Goal: Information Seeking & Learning: Learn about a topic

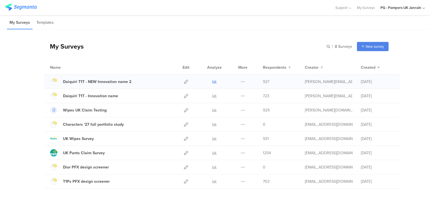
click at [212, 81] on icon at bounding box center [214, 82] width 4 height 4
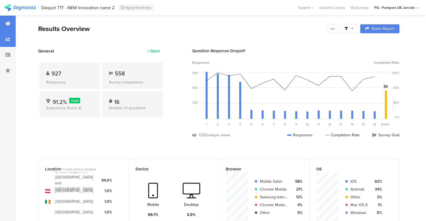
click at [8, 36] on div at bounding box center [8, 39] width 16 height 16
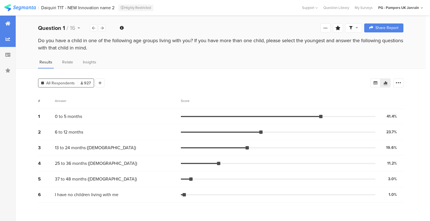
click at [4, 22] on div at bounding box center [8, 24] width 16 height 16
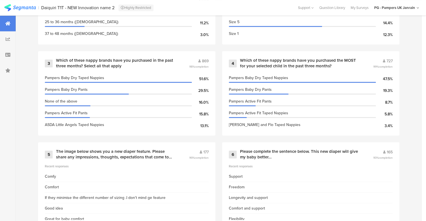
scroll to position [309, 0]
